Goal: Information Seeking & Learning: Understand process/instructions

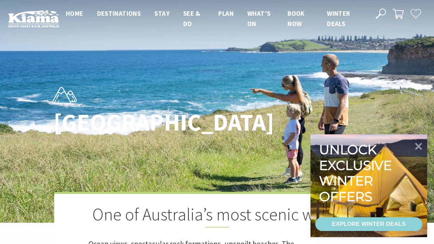
scroll to position [205, 442]
click at [419, 146] on icon at bounding box center [418, 146] width 8 height 8
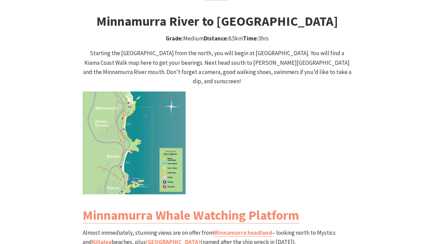
scroll to position [651, 0]
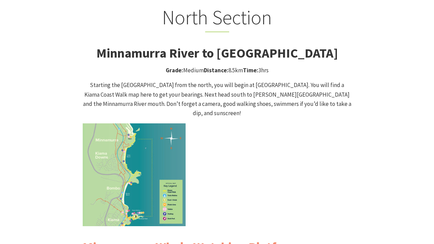
click at [134, 128] on img at bounding box center [134, 174] width 103 height 103
click at [158, 152] on img at bounding box center [134, 174] width 103 height 103
click at [149, 138] on img at bounding box center [134, 174] width 103 height 103
click at [150, 137] on img at bounding box center [134, 174] width 103 height 103
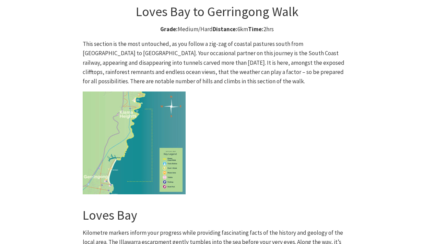
scroll to position [1769, 0]
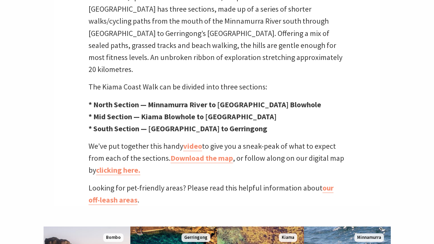
scroll to position [249, 0]
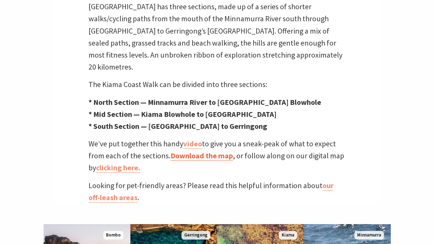
click at [218, 151] on link "Download the map" at bounding box center [201, 156] width 62 height 10
